Goal: Task Accomplishment & Management: Manage account settings

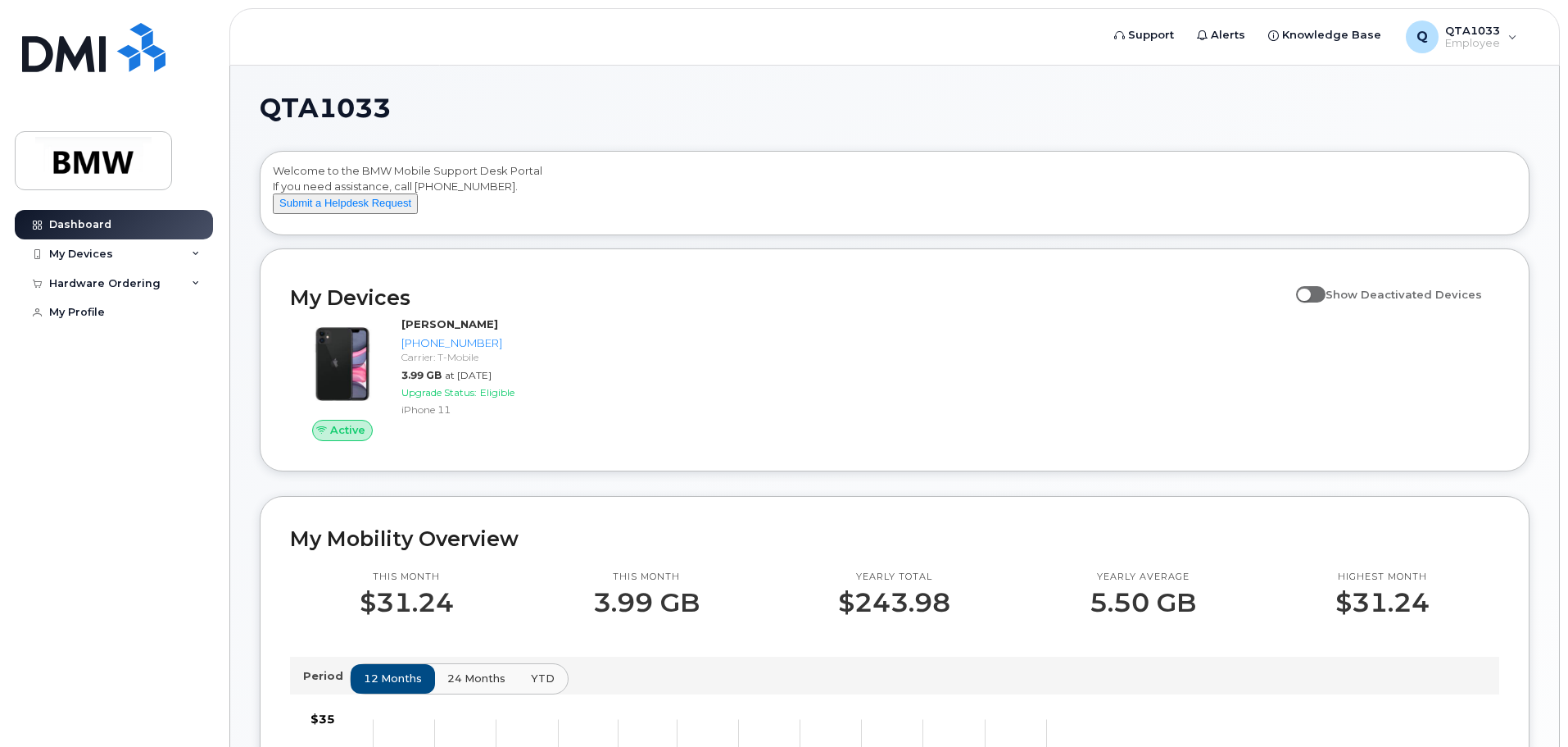
click at [1318, 303] on span at bounding box center [1311, 294] width 30 height 16
click at [1309, 292] on input "Show Deactivated Devices" at bounding box center [1302, 285] width 13 height 13
click at [1318, 303] on span at bounding box center [1311, 294] width 30 height 16
click at [1309, 292] on input "Show Deactivated Devices" at bounding box center [1302, 285] width 13 height 13
checkbox input "false"
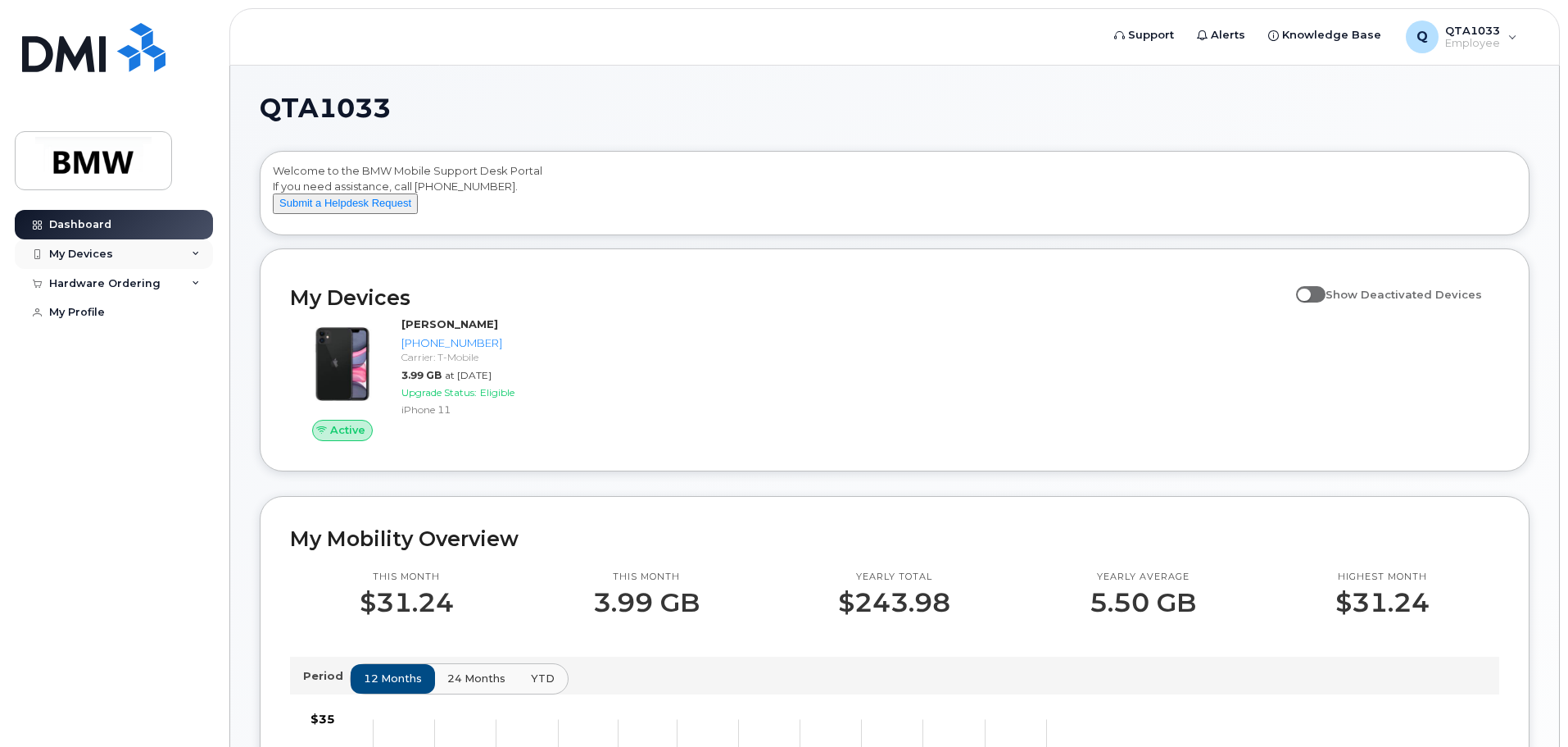
click at [196, 256] on icon at bounding box center [196, 254] width 8 height 8
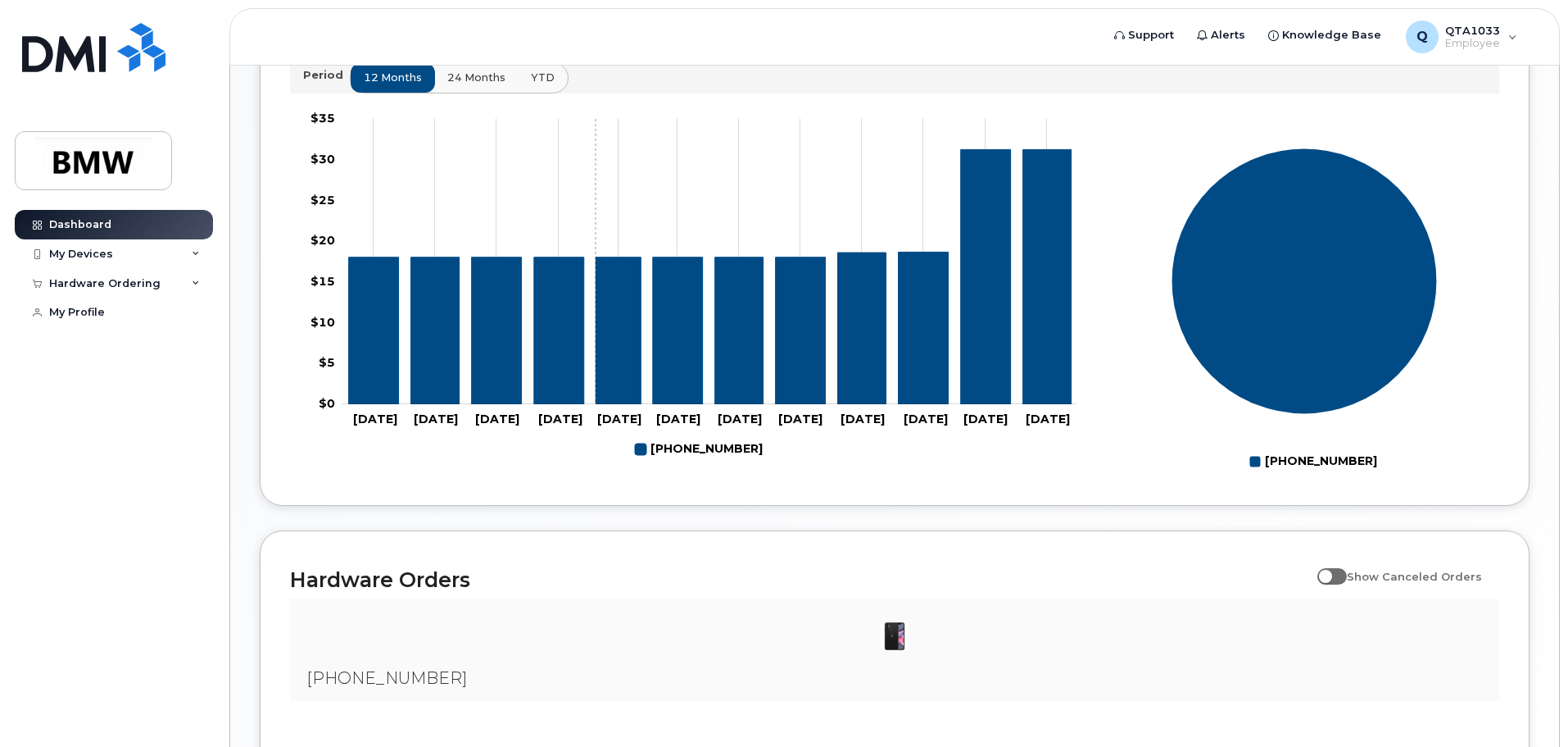
scroll to position [746, 0]
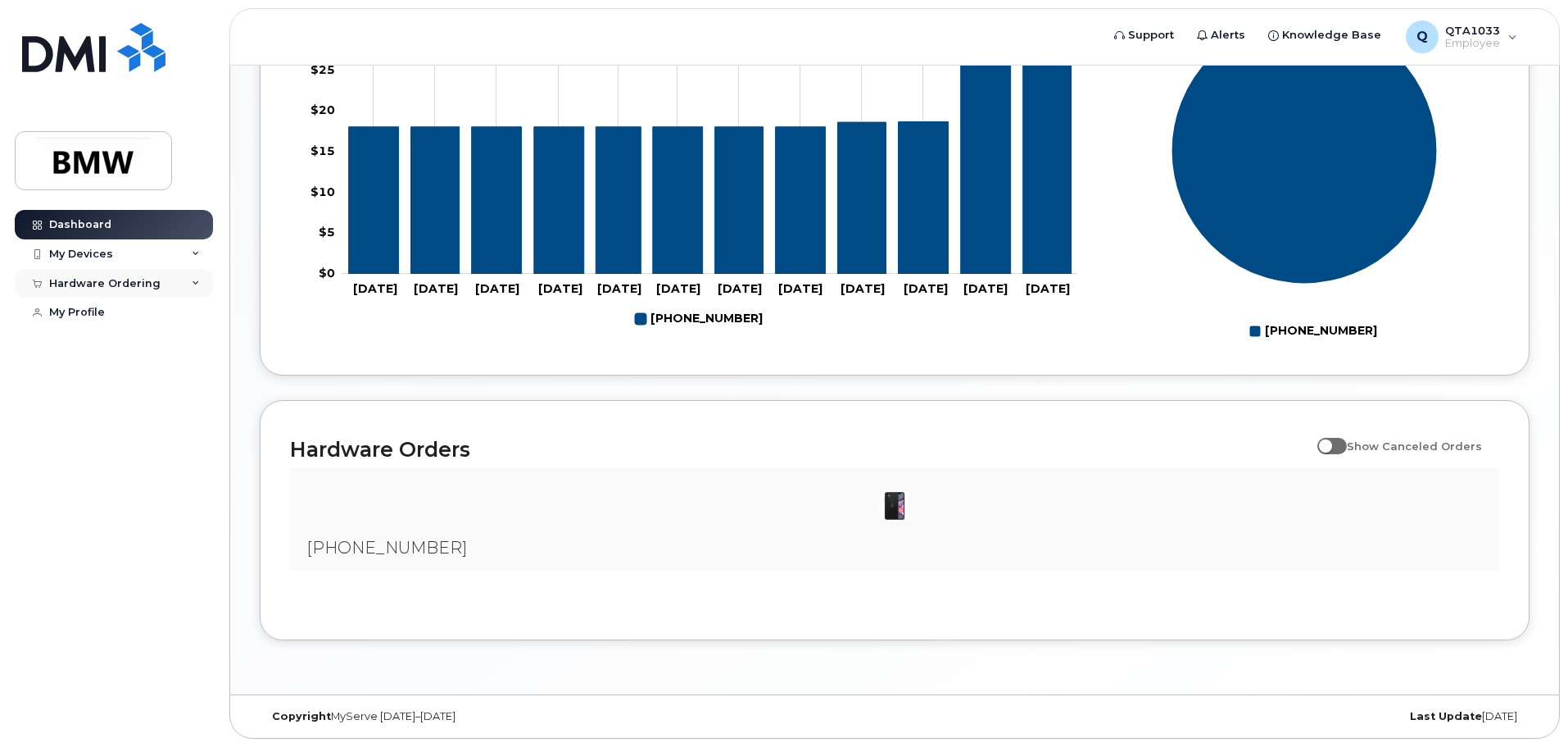
click at [184, 284] on div "Hardware Ordering" at bounding box center [114, 284] width 198 height 30
click at [86, 346] on div "New Order" at bounding box center [88, 344] width 62 height 15
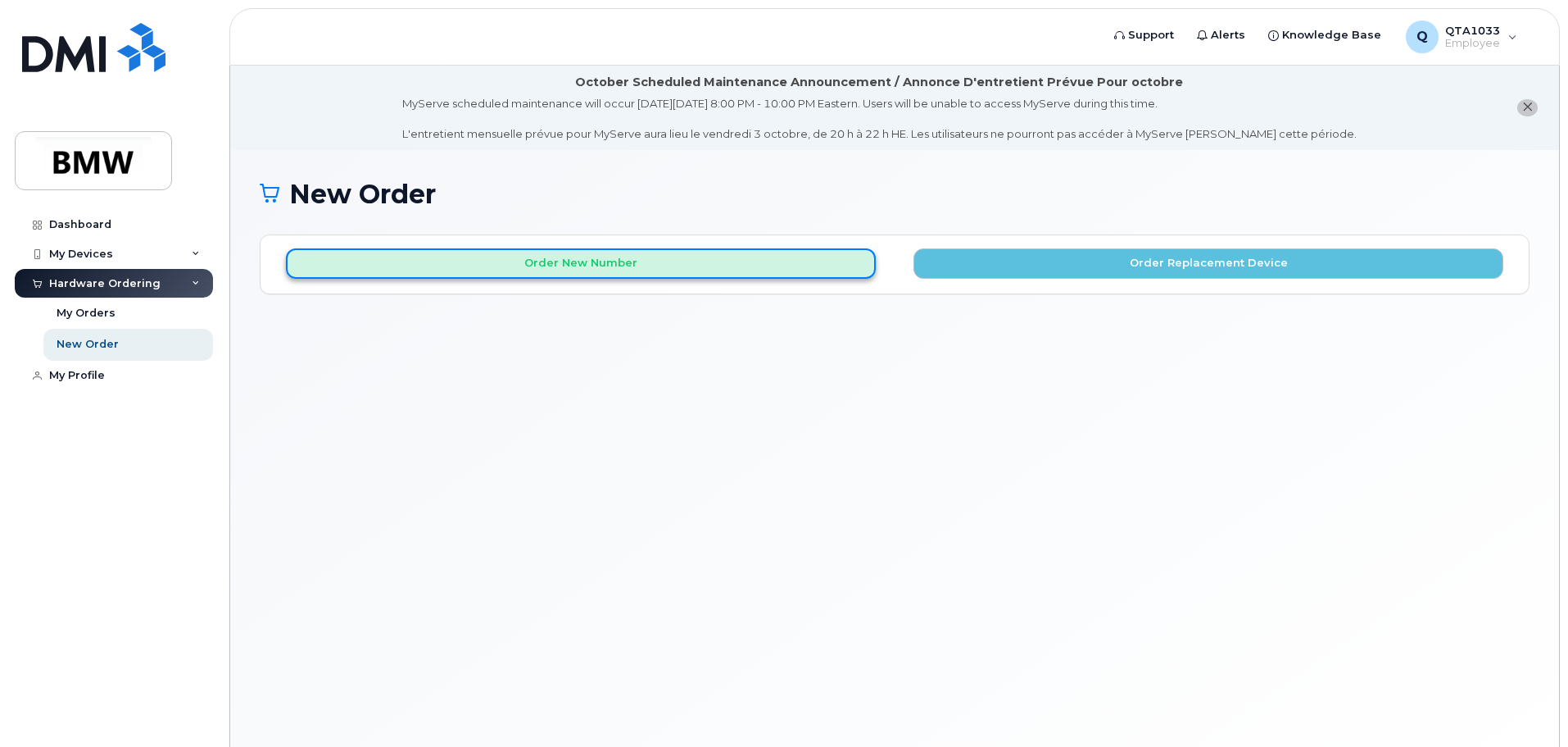
click at [815, 272] on button "Order New Number" at bounding box center [581, 263] width 590 height 30
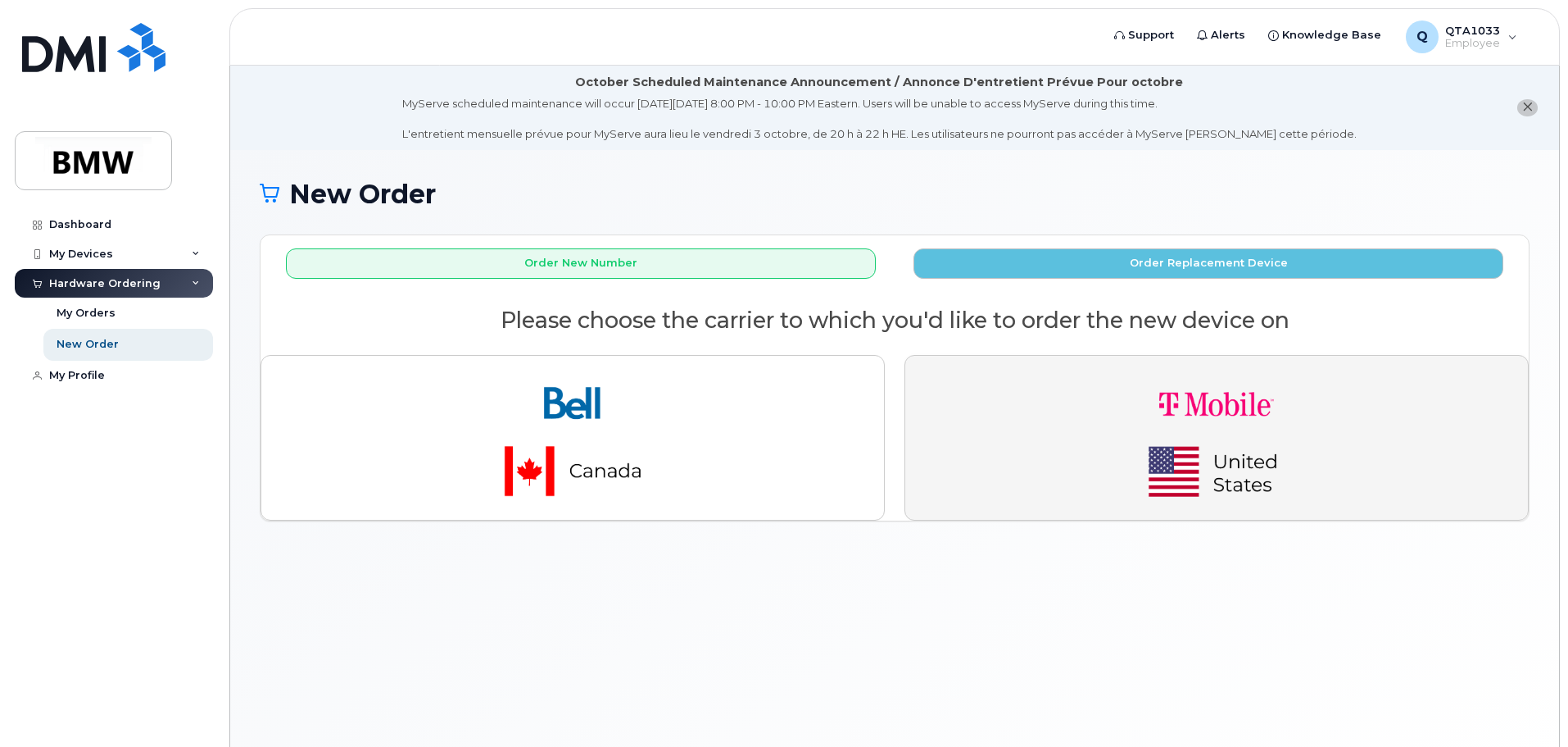
click at [1245, 450] on img "button" at bounding box center [1217, 438] width 230 height 138
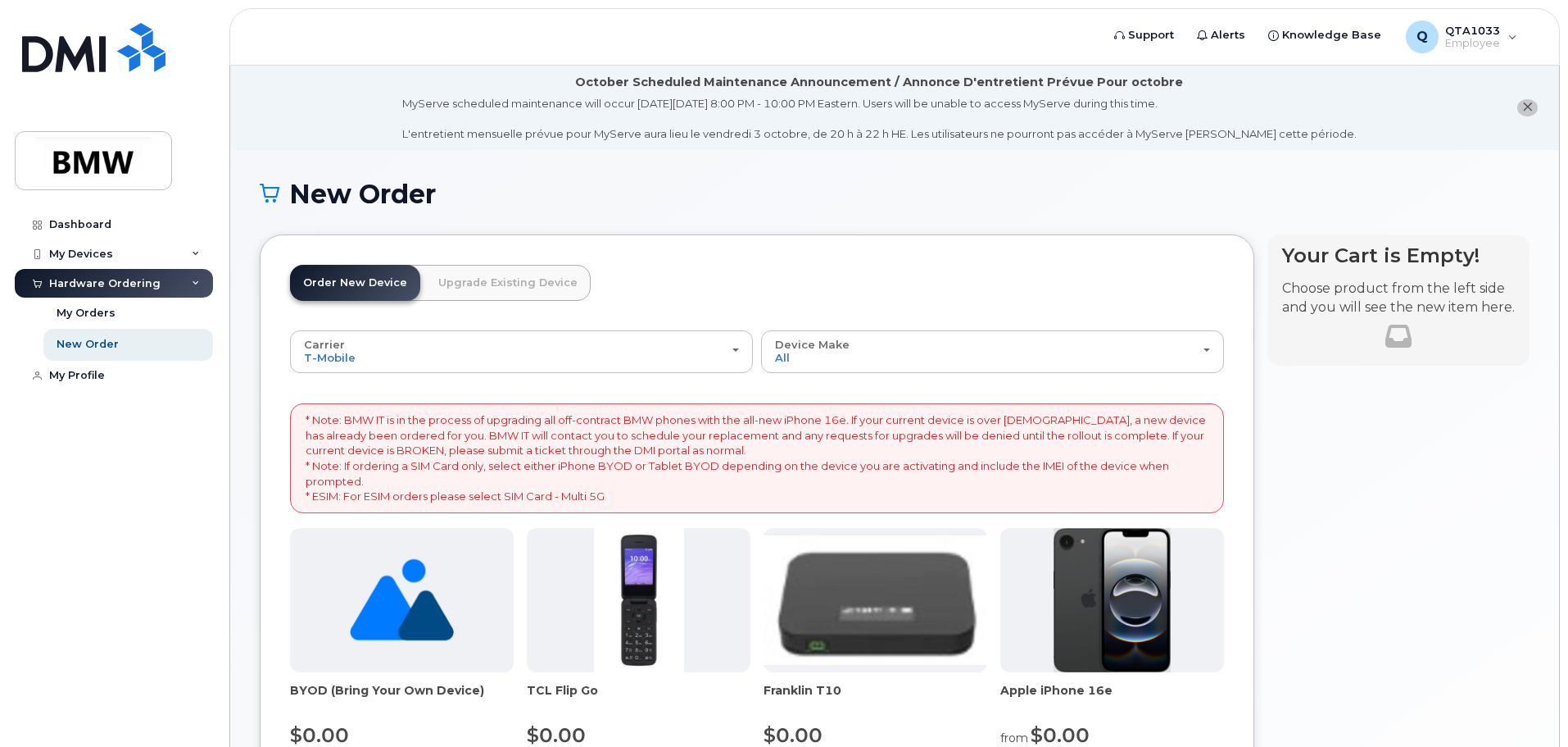
click at [539, 291] on link "Upgrade Existing Device" at bounding box center [509, 283] width 166 height 36
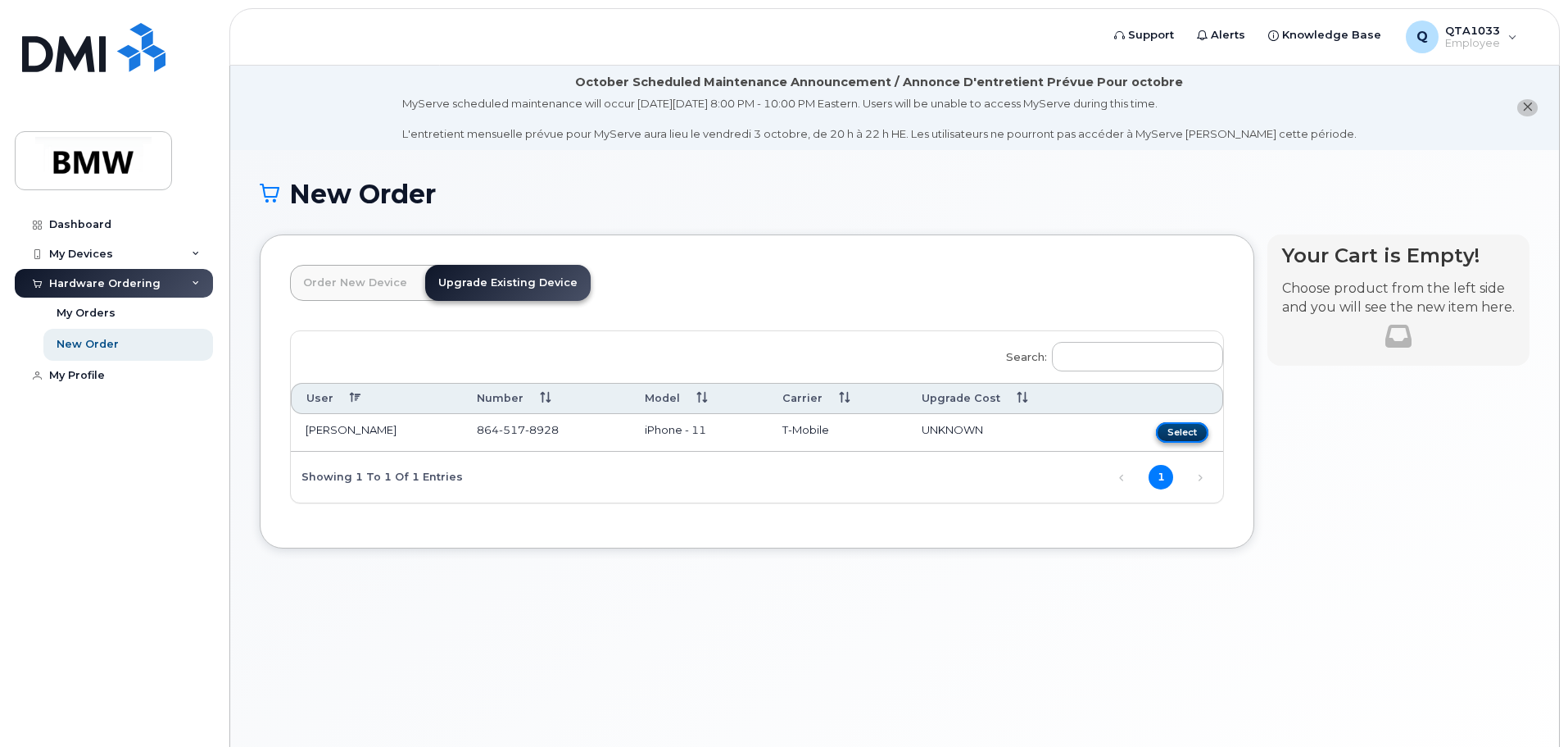
click at [1181, 442] on button "Select" at bounding box center [1182, 432] width 52 height 20
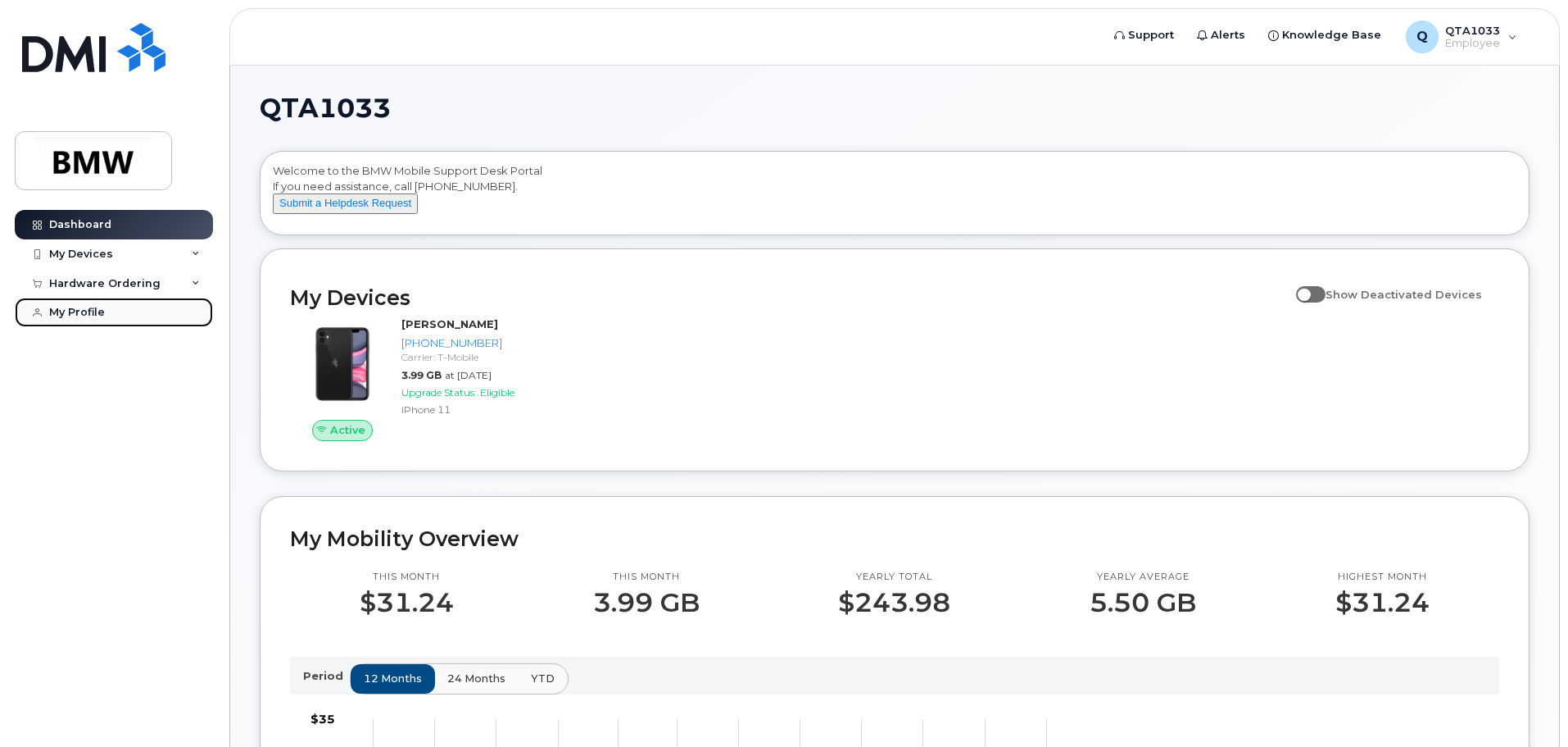
click at [93, 325] on link "My Profile" at bounding box center [114, 313] width 198 height 30
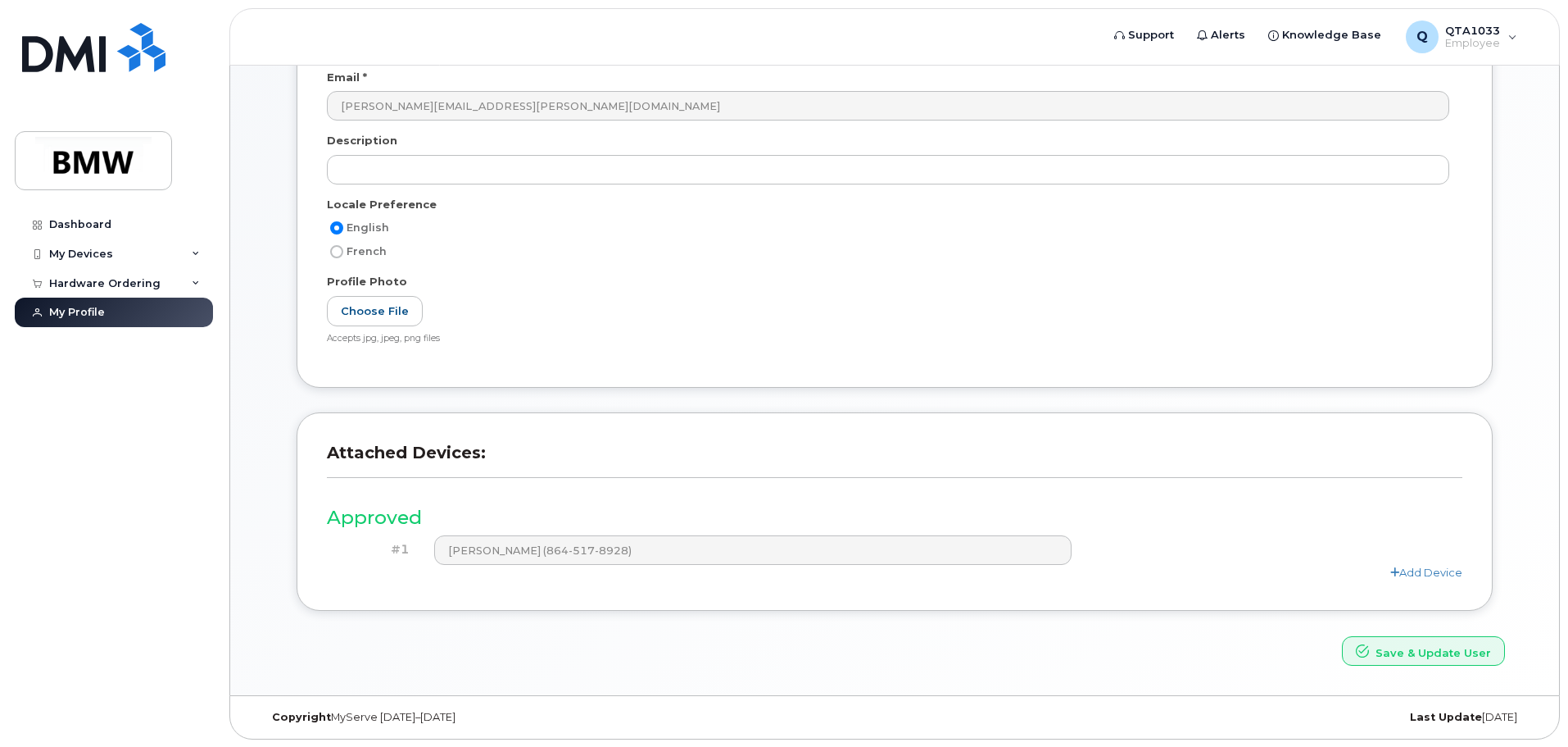
scroll to position [311, 0]
click at [116, 287] on div "Hardware Ordering" at bounding box center [104, 283] width 111 height 13
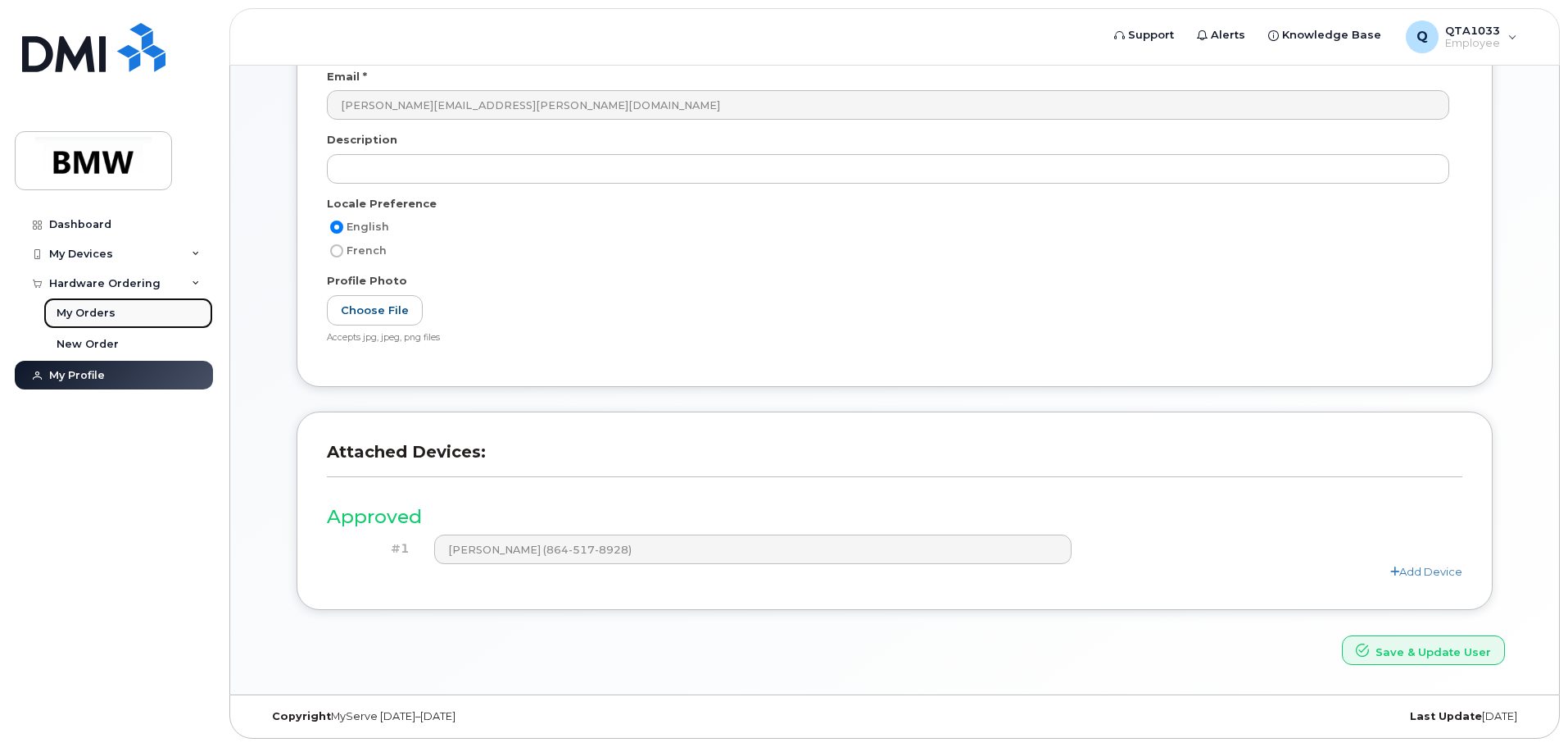
click at [94, 308] on div "My Orders" at bounding box center [86, 313] width 59 height 15
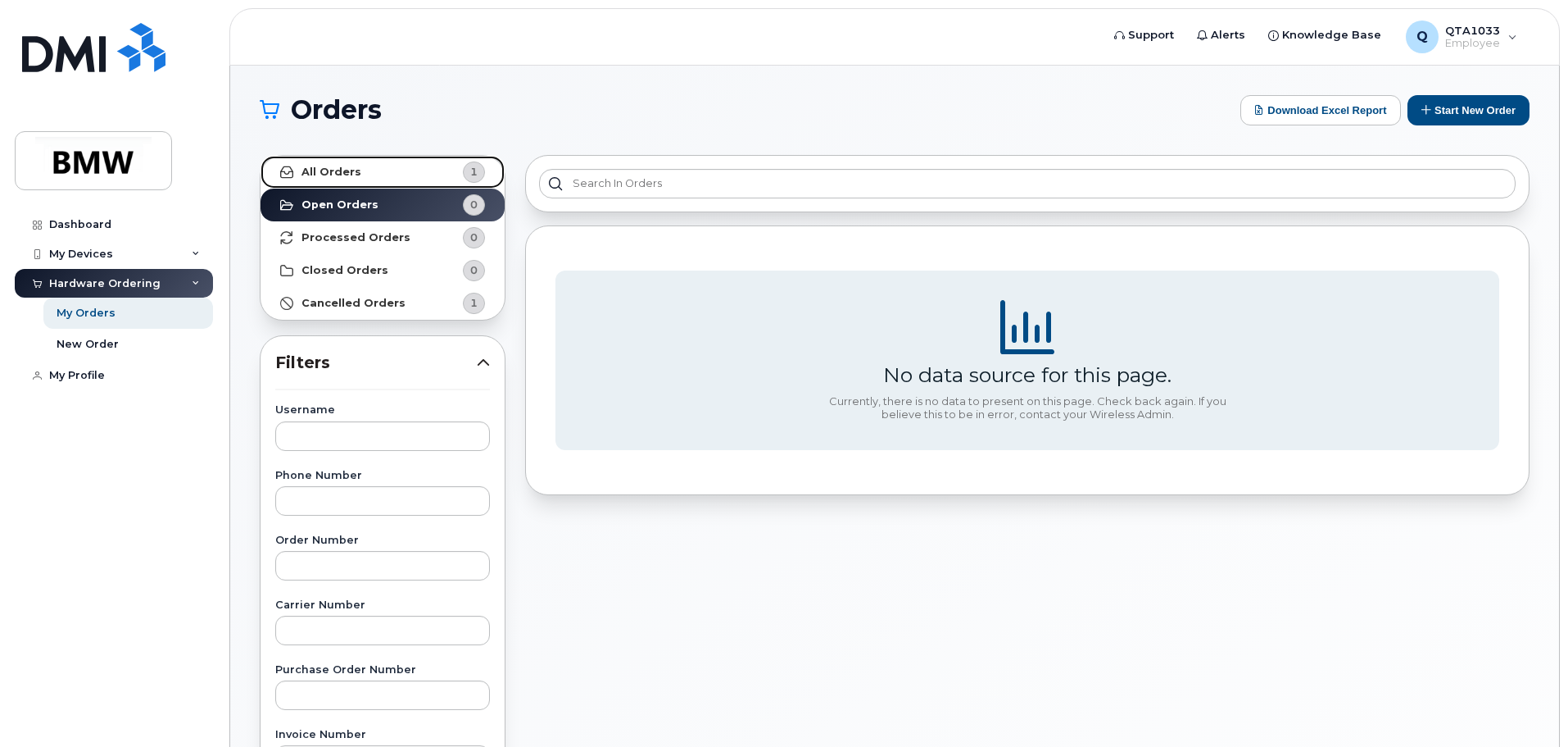
click at [396, 165] on link "All Orders 1" at bounding box center [383, 172] width 244 height 33
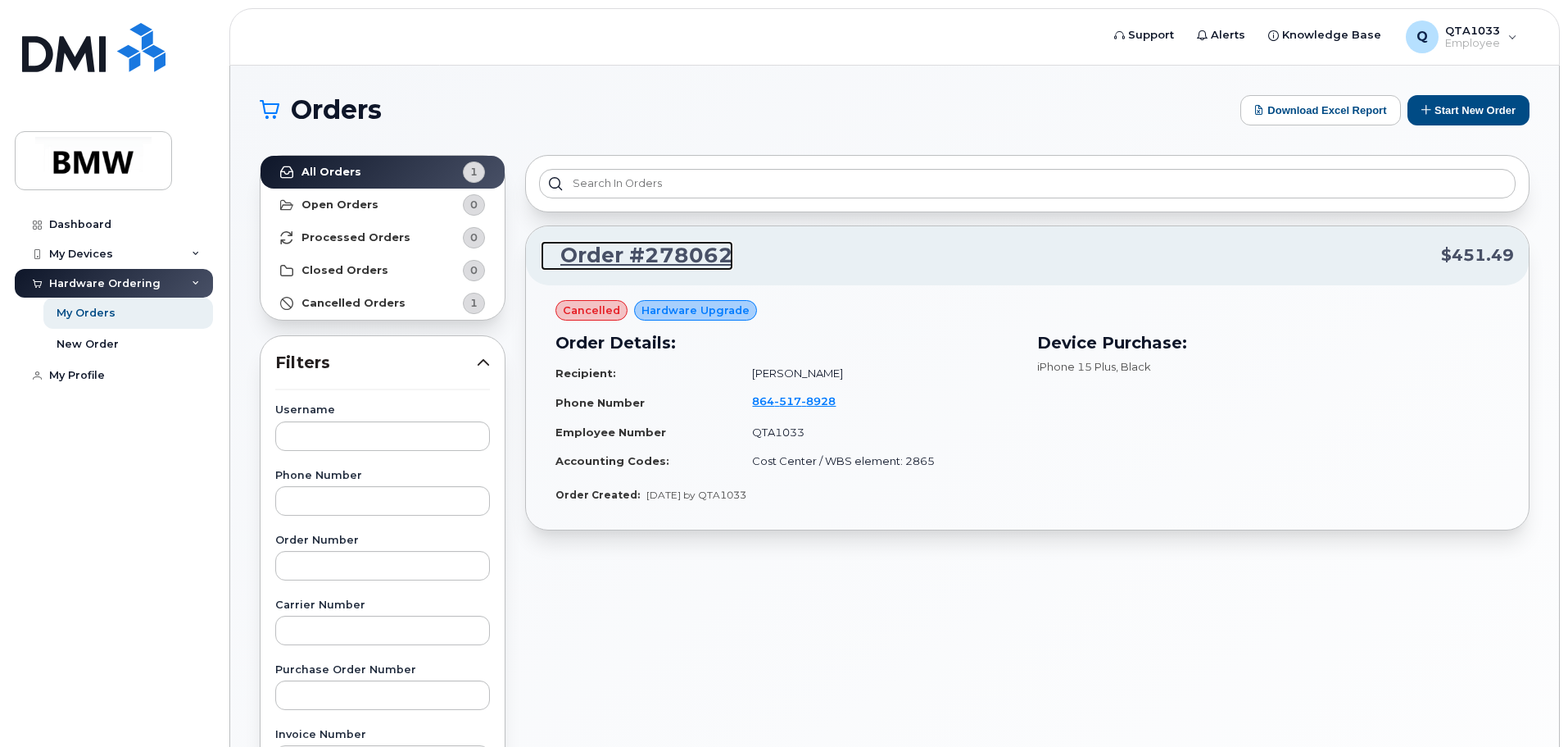
click at [678, 265] on link "Order #278062" at bounding box center [637, 256] width 193 height 30
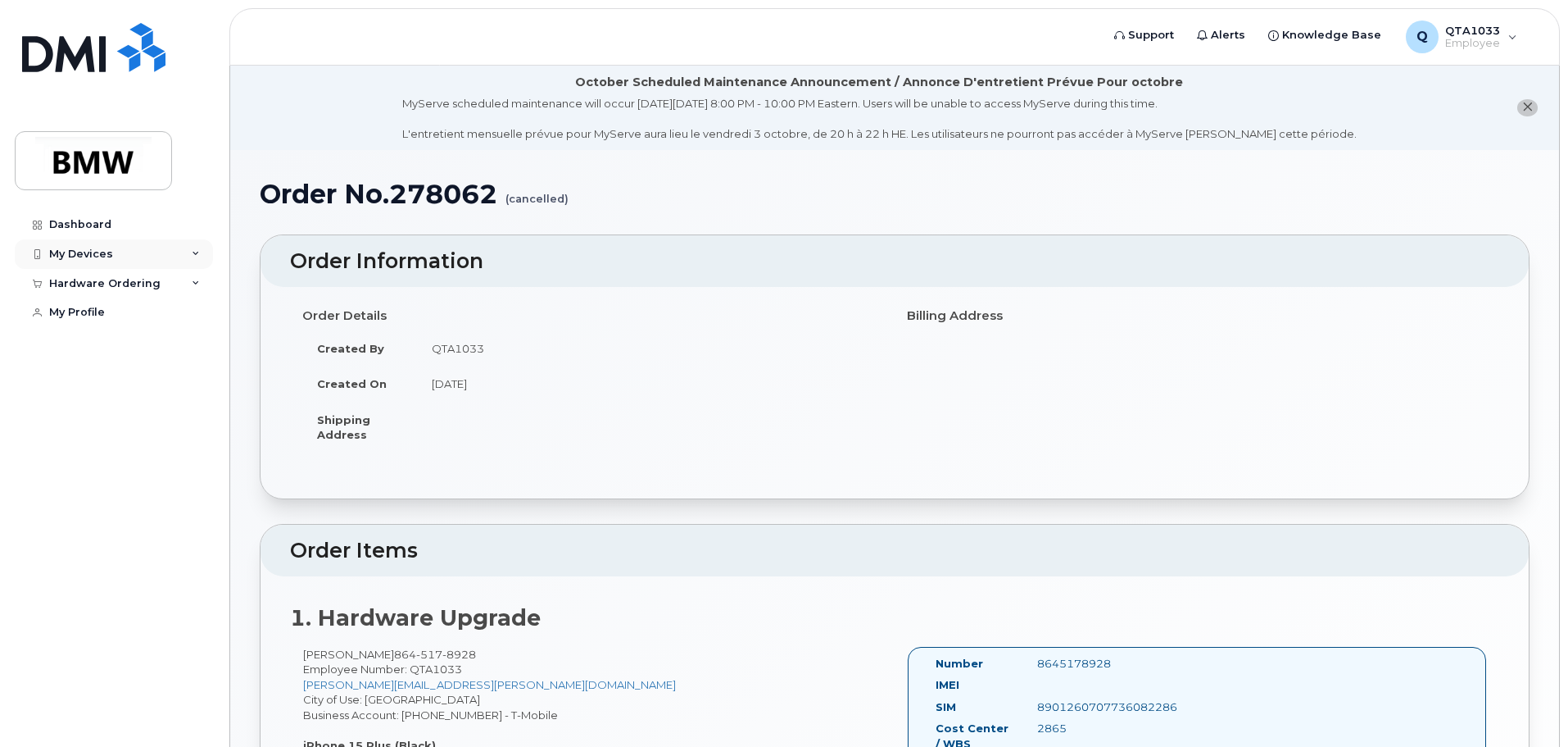
click at [157, 257] on div "My Devices" at bounding box center [114, 254] width 198 height 30
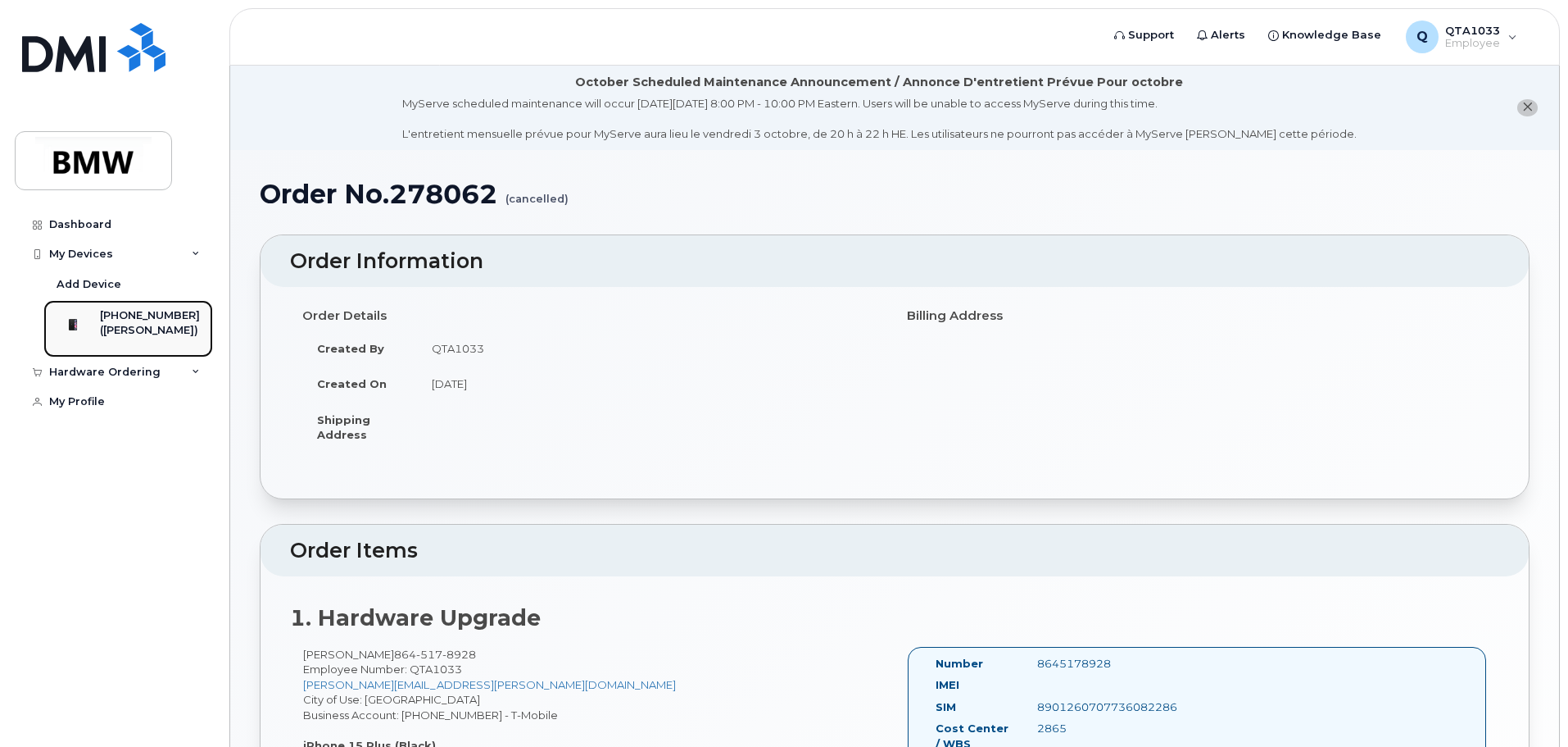
click at [120, 334] on div "([PERSON_NAME])" at bounding box center [150, 330] width 100 height 15
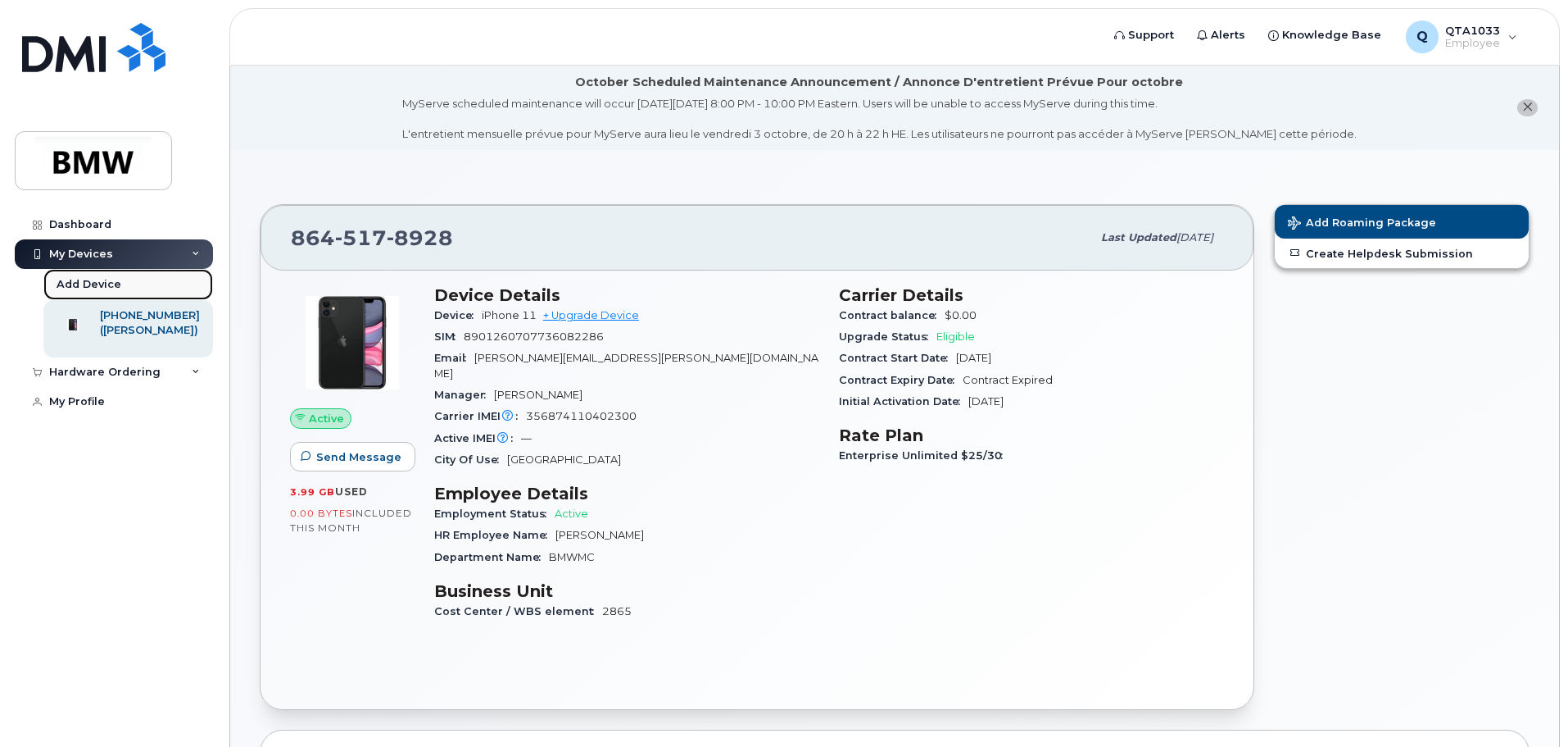
click at [94, 287] on div "Add Device" at bounding box center [89, 284] width 65 height 15
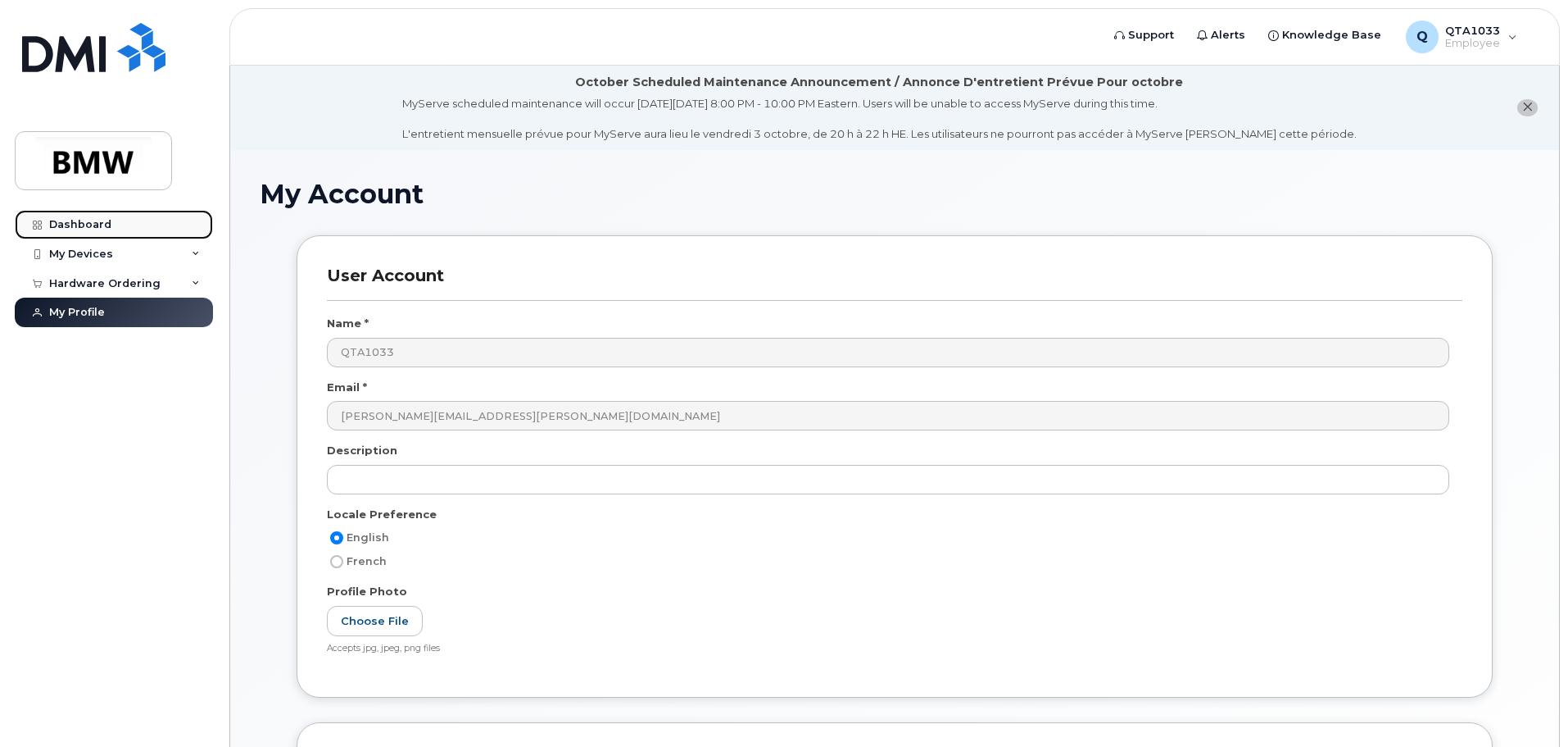
click at [92, 232] on link "Dashboard" at bounding box center [114, 225] width 198 height 30
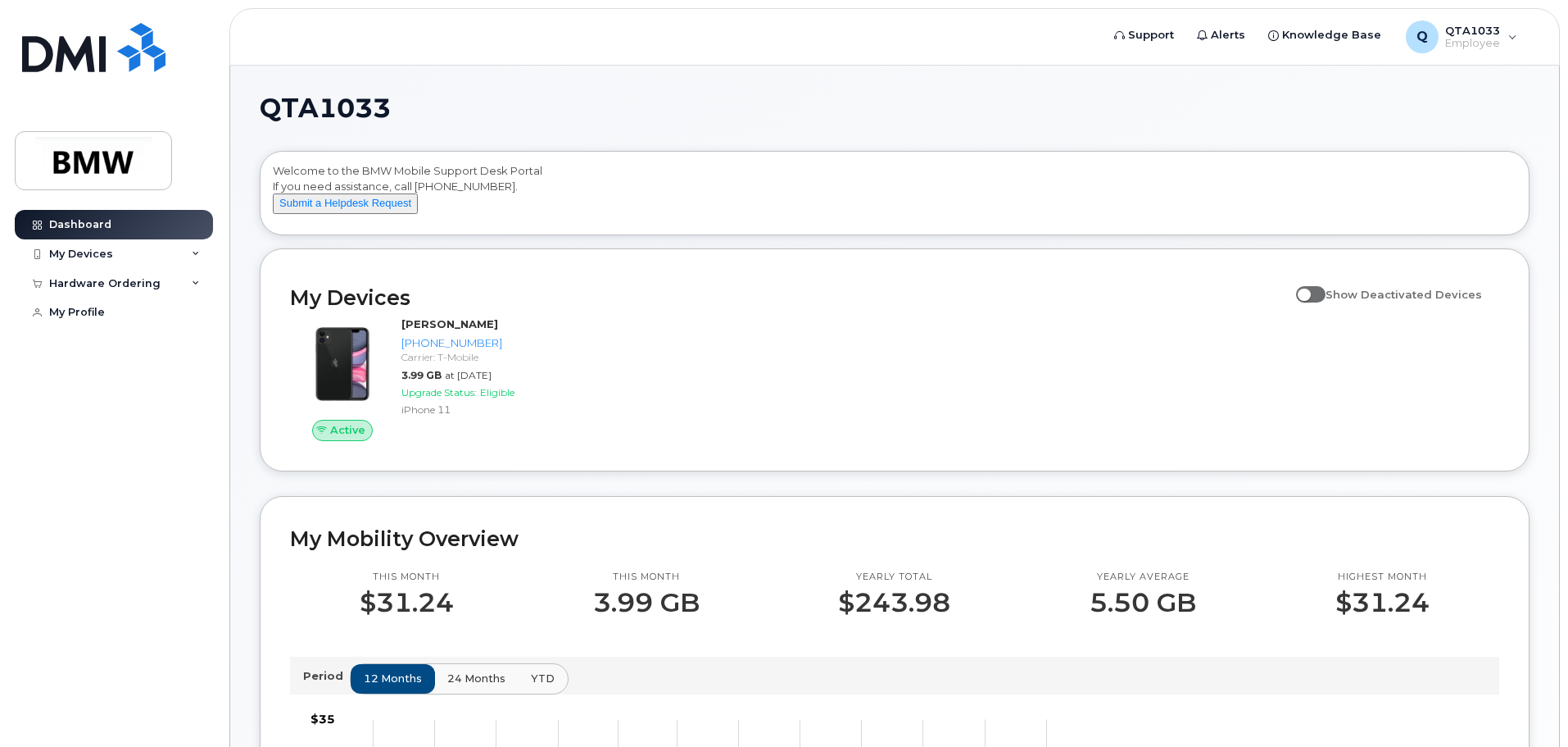
click at [1312, 303] on span at bounding box center [1311, 294] width 30 height 16
click at [1309, 292] on input "Show Deactivated Devices" at bounding box center [1302, 285] width 13 height 13
click at [1312, 303] on span at bounding box center [1311, 294] width 30 height 16
click at [1309, 292] on input "Show Deactivated Devices" at bounding box center [1302, 285] width 13 height 13
checkbox input "false"
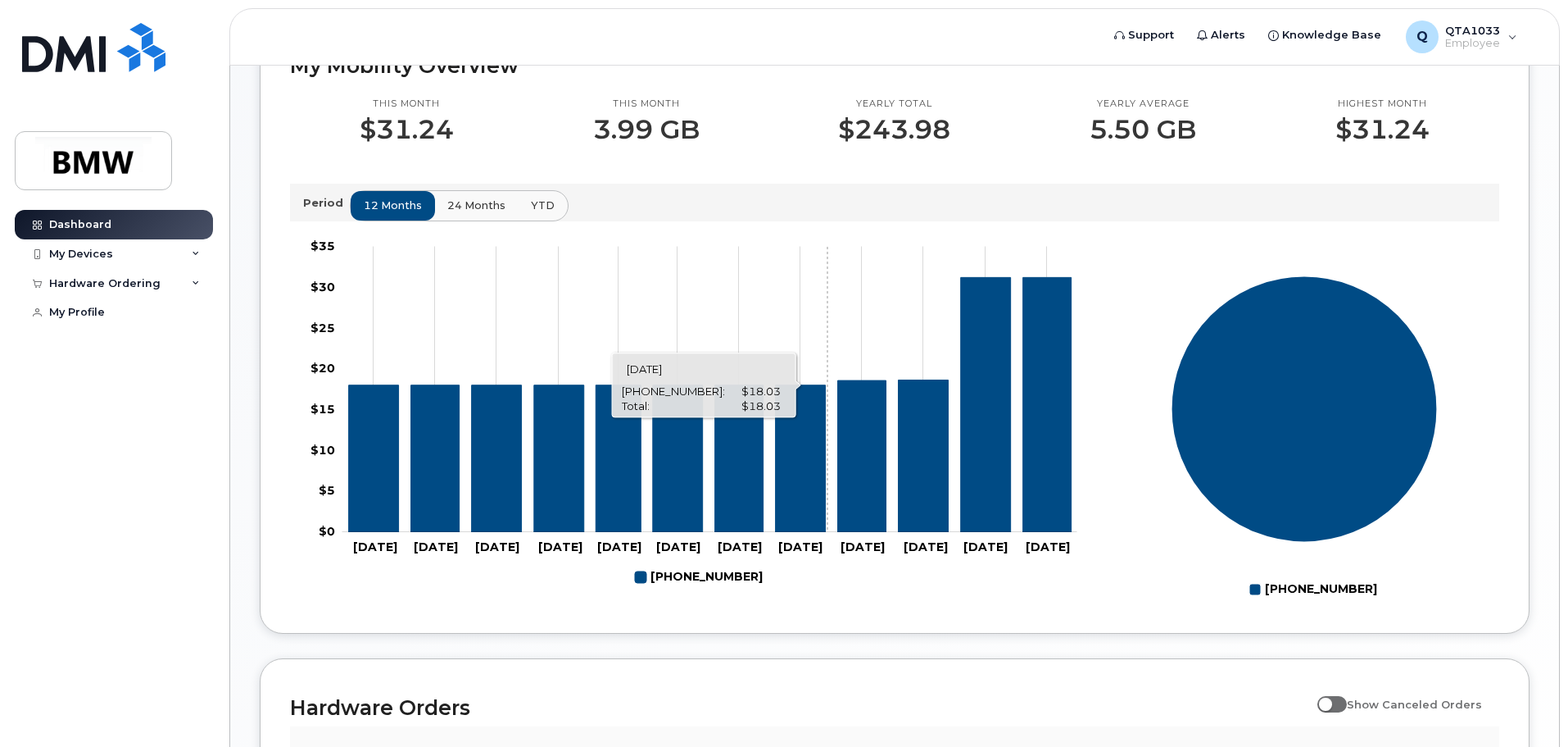
scroll to position [500, 0]
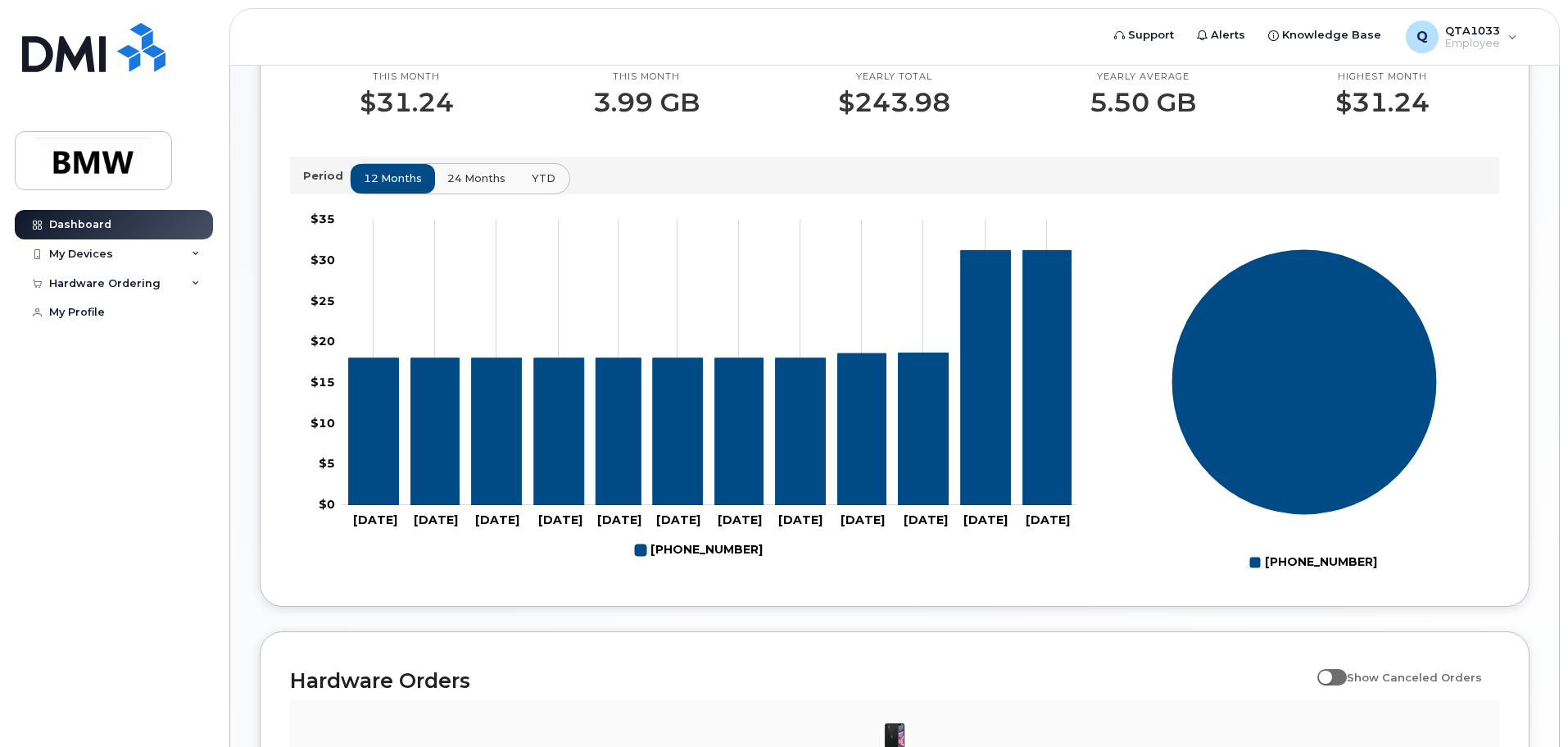
click at [532, 186] on span "YTD" at bounding box center [544, 179] width 24 height 16
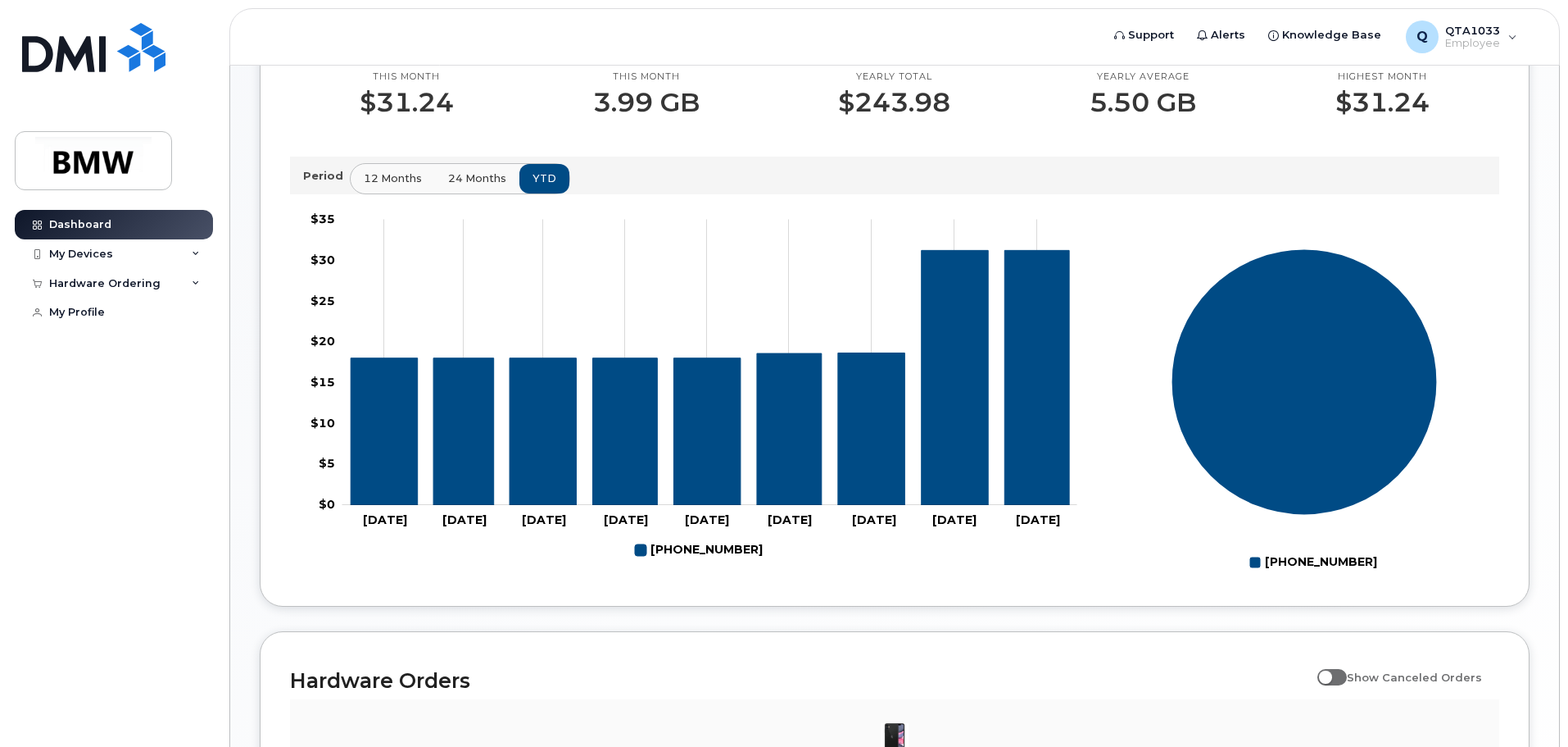
click at [480, 186] on span "24 months" at bounding box center [477, 179] width 58 height 16
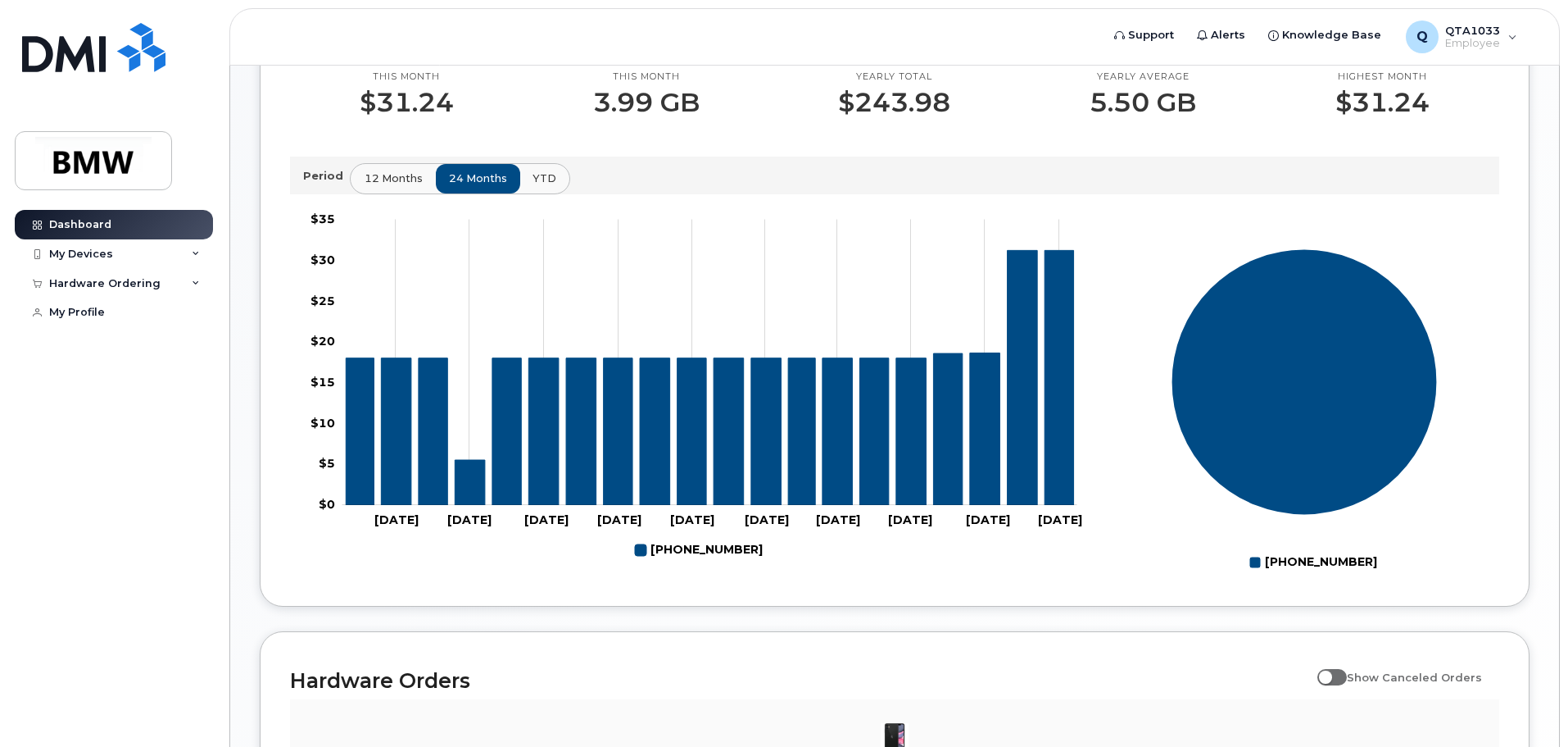
click at [380, 186] on span "12 months" at bounding box center [394, 179] width 58 height 16
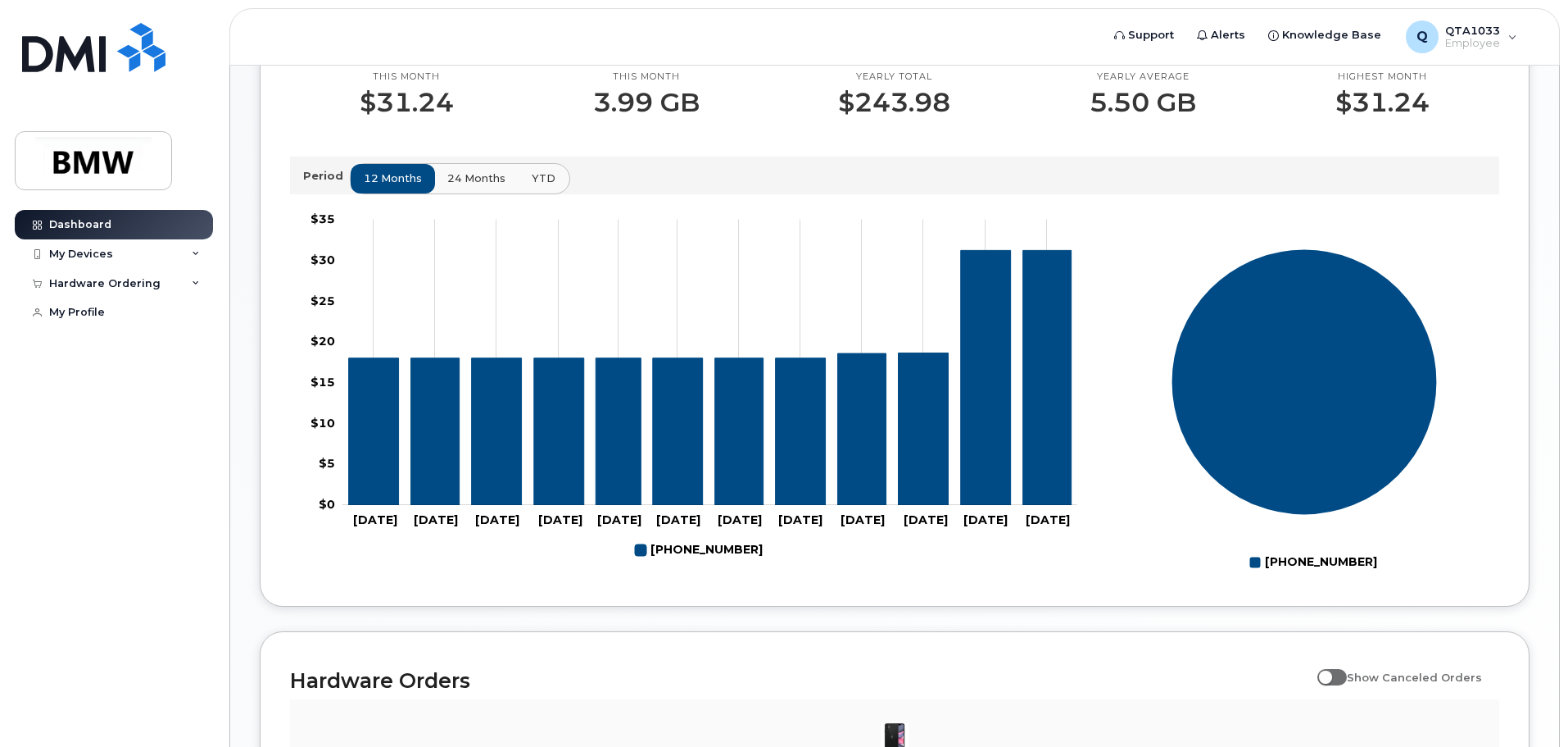
click at [527, 193] on button "YTD" at bounding box center [544, 179] width 52 height 30
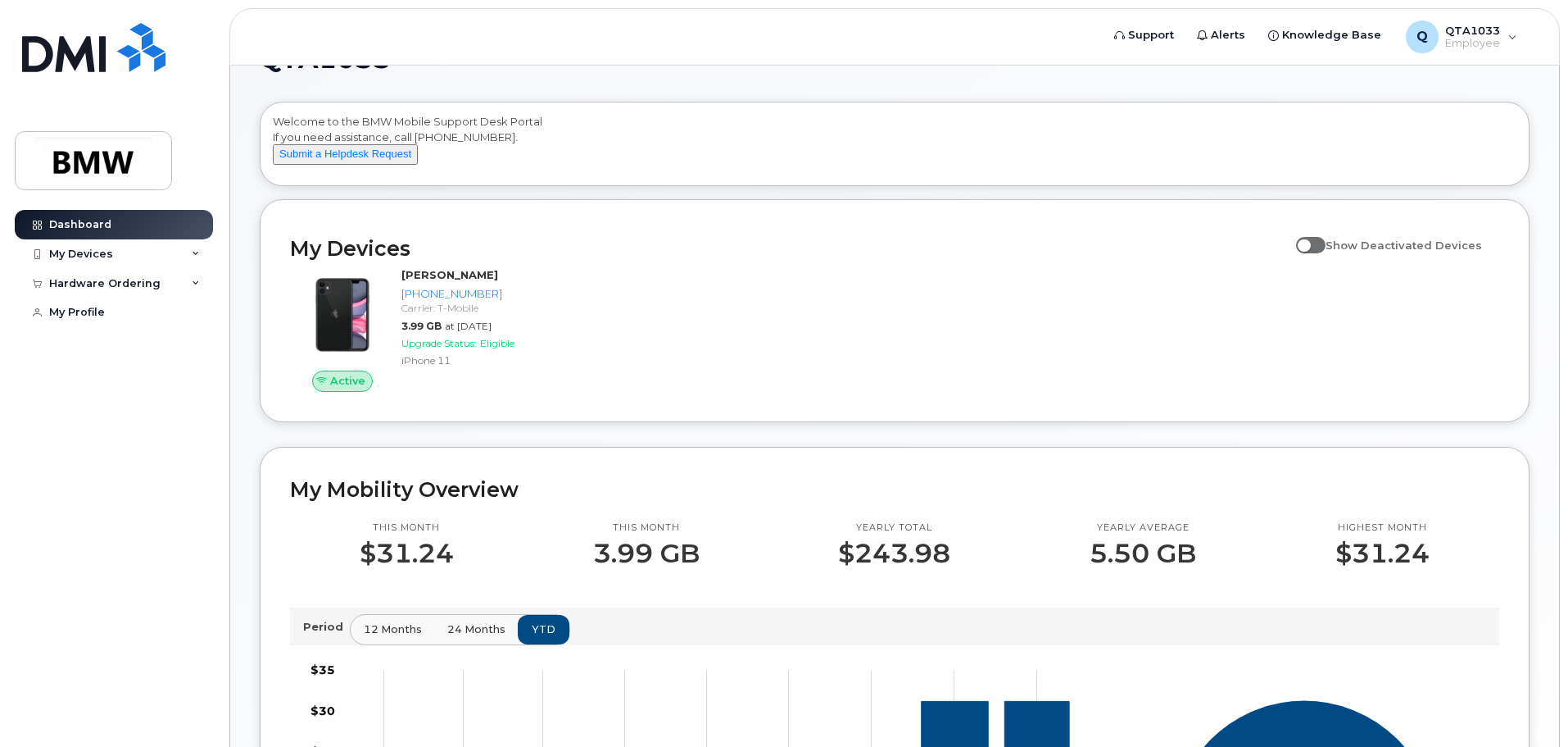
scroll to position [0, 0]
